Goal: Information Seeking & Learning: Learn about a topic

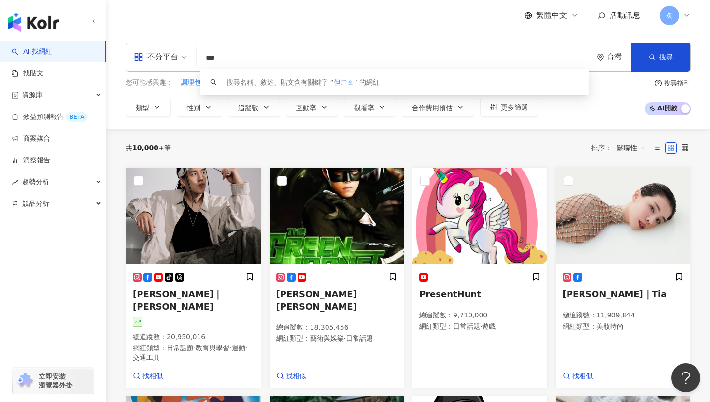
type input "**"
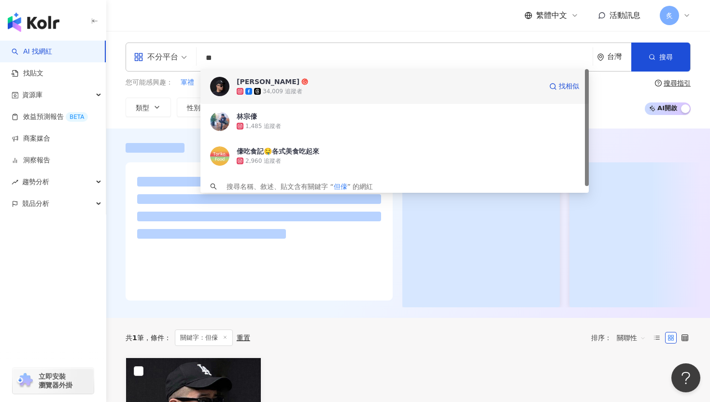
click at [302, 89] on div "34,009 追蹤者" at bounding box center [389, 91] width 305 height 10
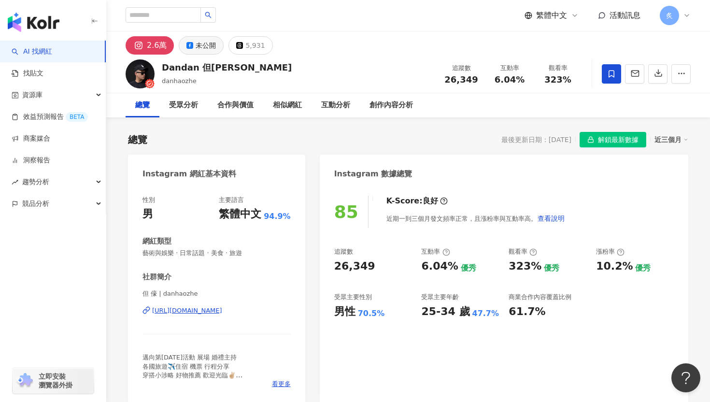
click at [196, 44] on div "未公開" at bounding box center [206, 46] width 20 height 14
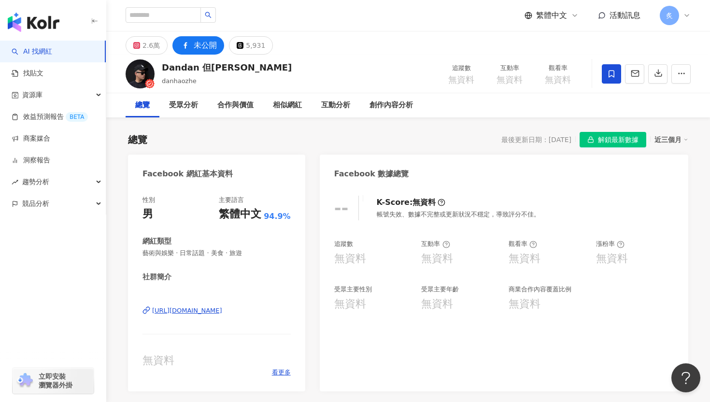
click at [186, 312] on div "[URL][DOMAIN_NAME]" at bounding box center [187, 310] width 70 height 9
